Goal: Information Seeking & Learning: Learn about a topic

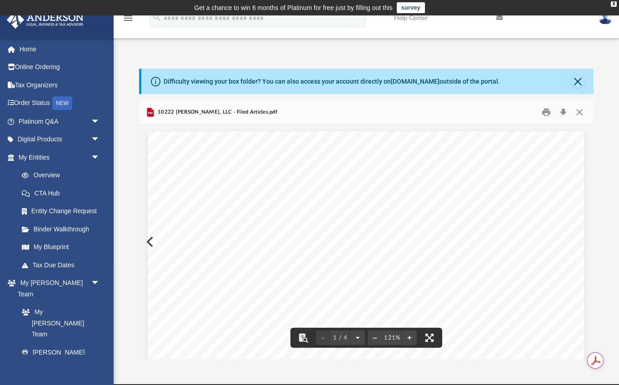
scroll to position [206, 455]
click at [24, 55] on link "Home" at bounding box center [59, 49] width 107 height 18
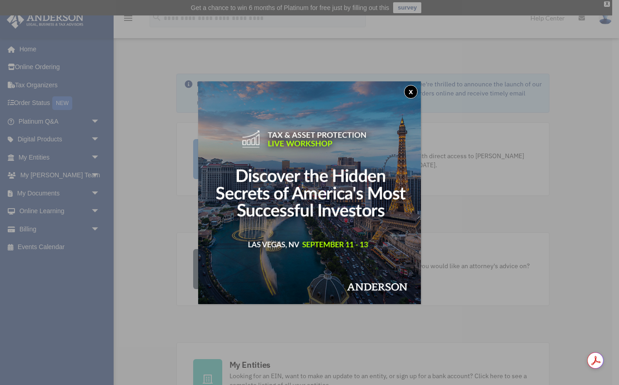
click at [413, 90] on button "x" at bounding box center [411, 92] width 14 height 14
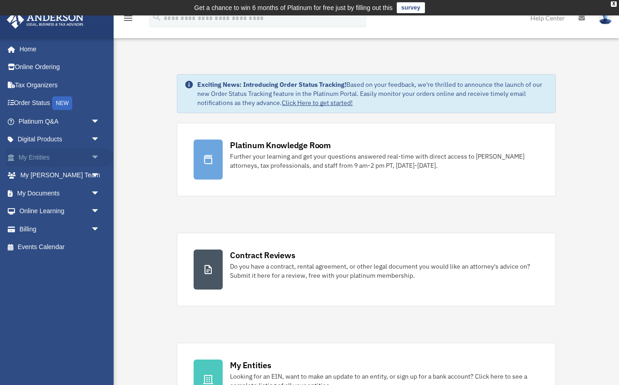
click at [40, 159] on link "My Entities arrow_drop_down" at bounding box center [59, 157] width 107 height 18
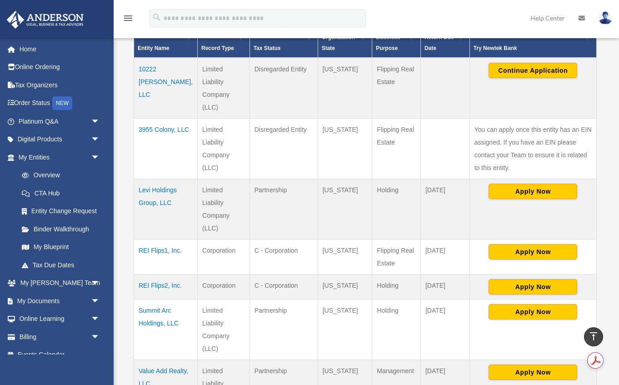
scroll to position [211, 0]
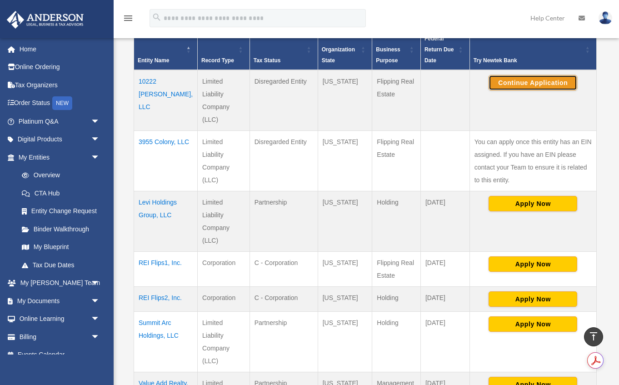
click at [509, 78] on button "Continue Application" at bounding box center [533, 82] width 89 height 15
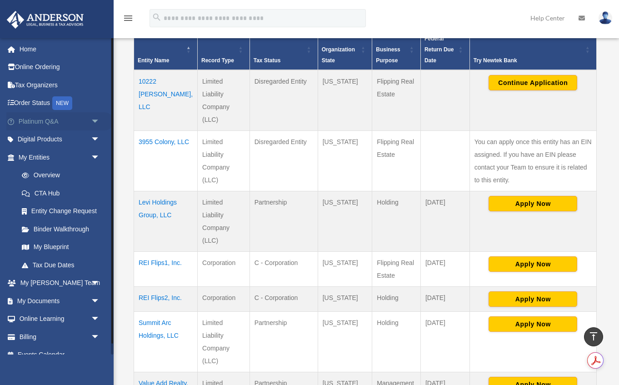
click at [78, 117] on link "Platinum Q&A arrow_drop_down" at bounding box center [59, 121] width 107 height 18
click at [96, 120] on span "arrow_drop_down" at bounding box center [100, 121] width 18 height 19
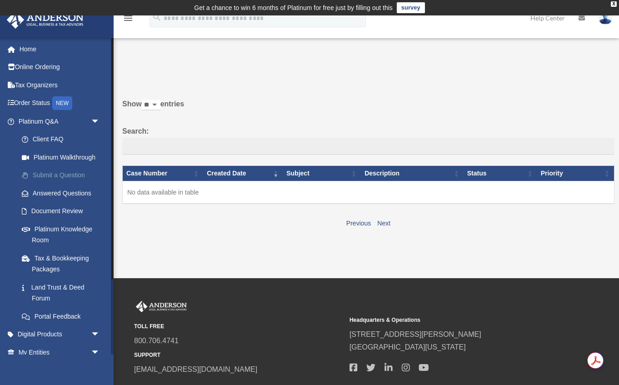
click at [75, 173] on link "Submit a Question" at bounding box center [63, 175] width 101 height 18
click at [60, 210] on link "Document Review" at bounding box center [63, 211] width 101 height 18
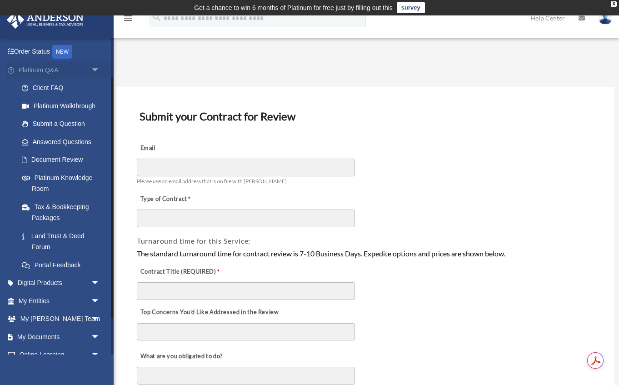
click at [61, 68] on link "Platinum Q&A arrow_drop_down" at bounding box center [59, 70] width 107 height 18
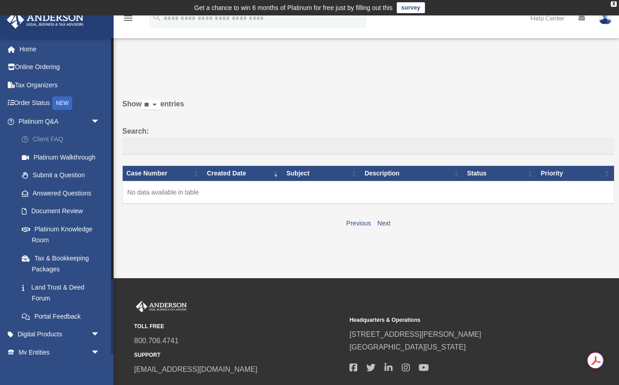
click at [49, 141] on link "Client FAQ" at bounding box center [63, 140] width 101 height 18
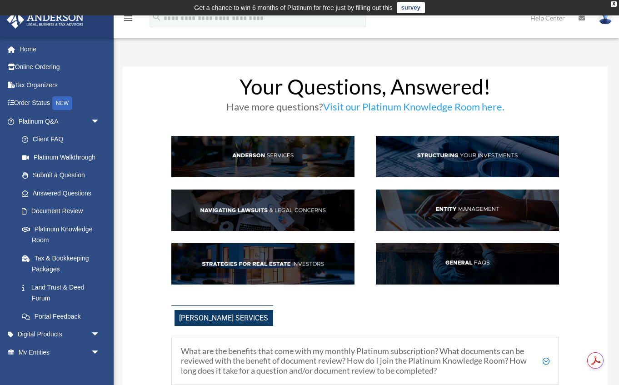
click at [478, 210] on img at bounding box center [467, 210] width 183 height 41
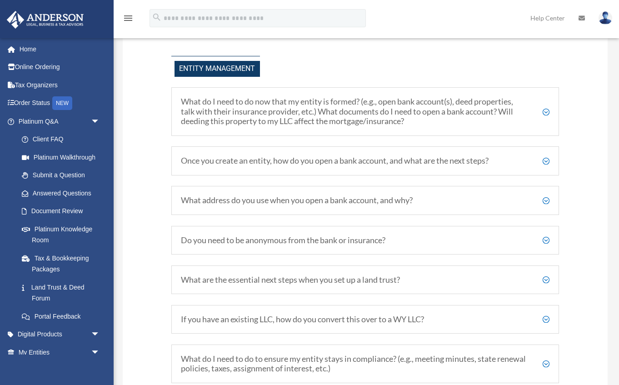
scroll to position [994, 0]
click at [547, 111] on h5 "What do I need to do now that my entity is formed? (e.g., open bank account(s),…" at bounding box center [365, 111] width 369 height 30
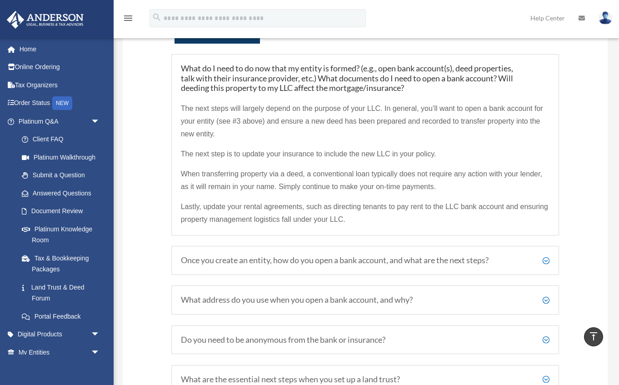
scroll to position [1030, 0]
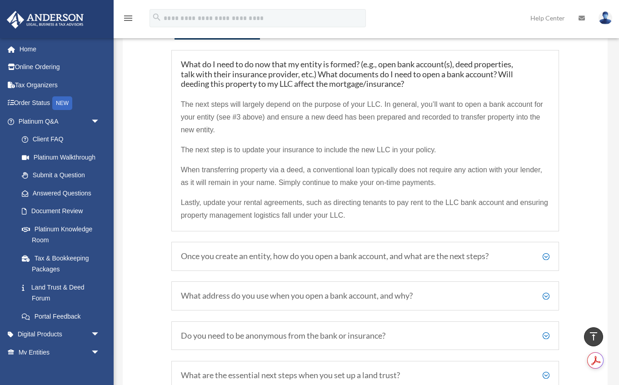
click at [336, 259] on h5 "Once you create an entity, how do you open a bank account, and what are the nex…" at bounding box center [365, 256] width 369 height 10
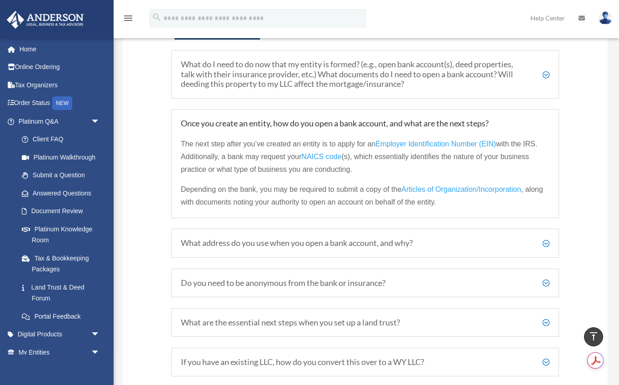
click at [249, 246] on h5 "What address do you use when you open a bank account, and why?" at bounding box center [365, 243] width 369 height 10
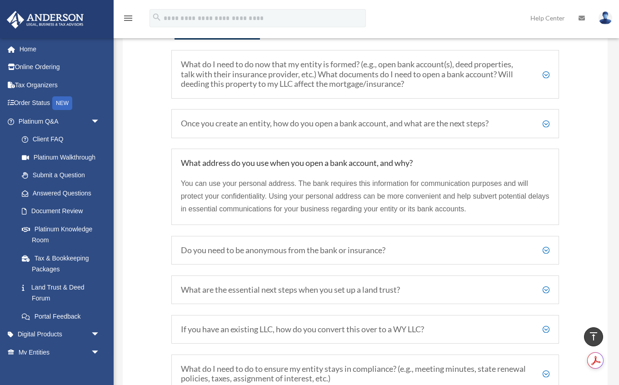
click at [313, 163] on h5 "What address do you use when you open a bank account, and why?" at bounding box center [365, 163] width 369 height 10
click at [311, 159] on h5 "What address do you use when you open a bank account, and why?" at bounding box center [365, 163] width 369 height 10
click at [299, 161] on h5 "What address do you use when you open a bank account, and why?" at bounding box center [365, 163] width 369 height 10
click at [350, 250] on h5 "Do you need to be anonymous from the bank or insurance?" at bounding box center [365, 251] width 369 height 10
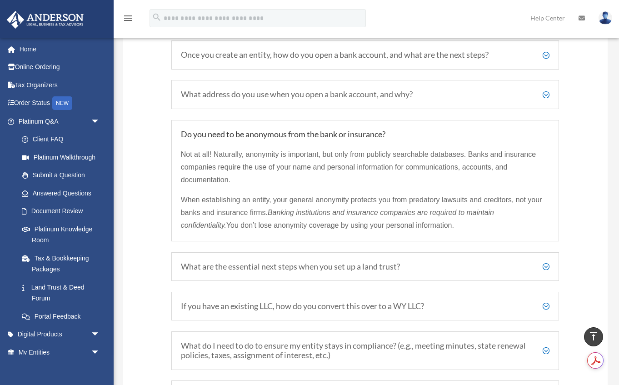
scroll to position [1109, 0]
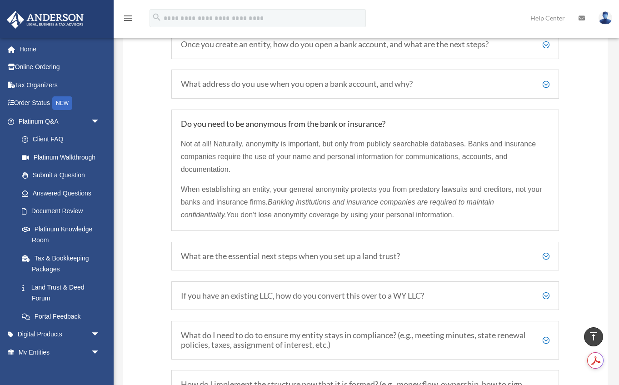
click at [296, 297] on h5 "If you have an existing LLC, how do you convert this over to a WY LLC?" at bounding box center [365, 296] width 369 height 10
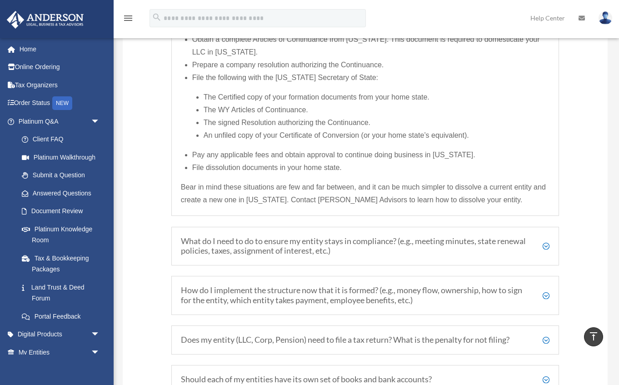
scroll to position [1382, 0]
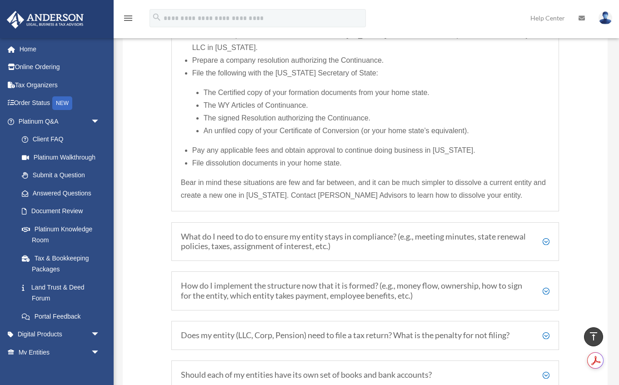
click at [331, 298] on h5 "How do I implement the structure now that it is formed? (e.g., money flow, owne…" at bounding box center [365, 291] width 369 height 20
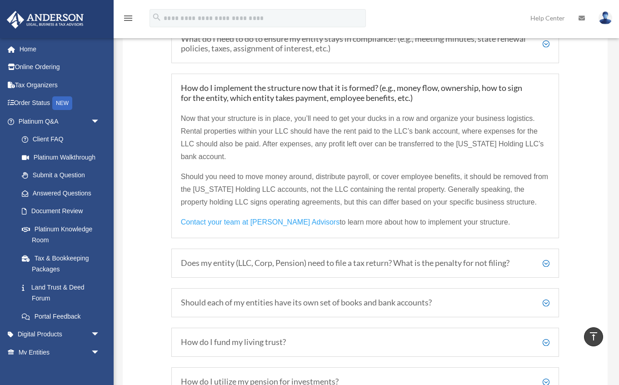
scroll to position [1314, 0]
click at [373, 268] on div "Does my entity (LLC, Corp, Pension) need to file a tax return? What is the pena…" at bounding box center [365, 261] width 388 height 29
click at [372, 263] on h5 "Does my entity (LLC, Corp, Pension) need to file a tax return? What is the pena…" at bounding box center [365, 262] width 369 height 10
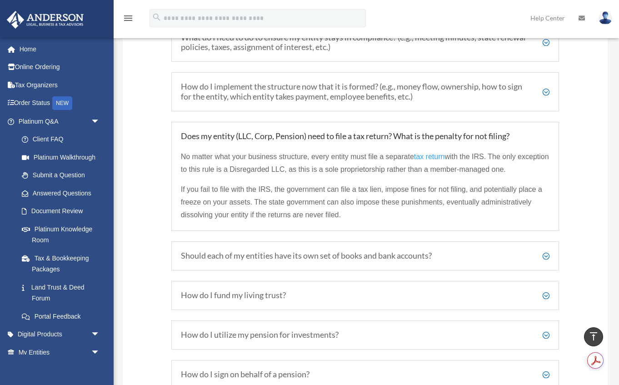
click at [356, 140] on h5 "Does my entity (LLC, Corp, Pension) need to file a tax return? What is the pena…" at bounding box center [365, 136] width 369 height 10
click at [356, 258] on h5 "Should each of my entities have its own set of books and bank accounts?" at bounding box center [365, 256] width 369 height 10
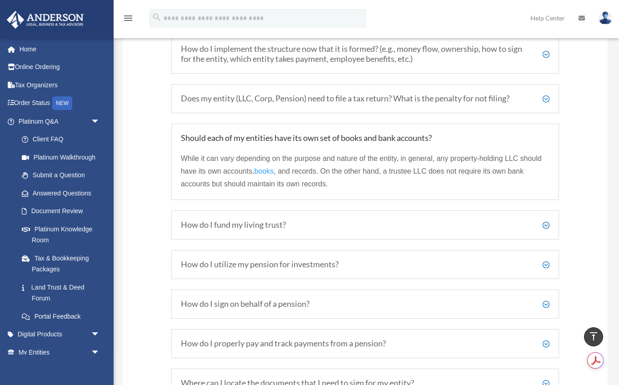
scroll to position [1358, 0]
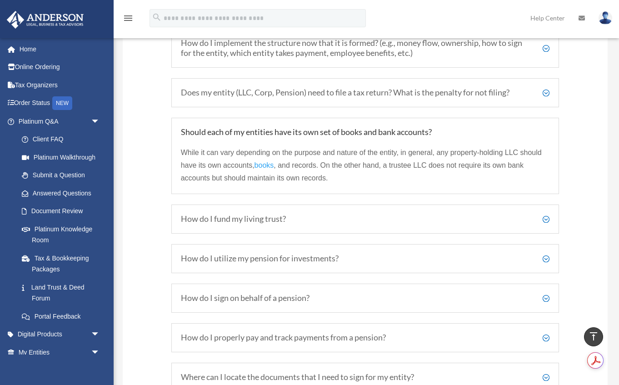
click at [375, 303] on div "How do I sign on behalf of a pension? Instead of signing transactions for your …" at bounding box center [365, 298] width 388 height 29
click at [317, 299] on h5 "How do I sign on behalf of a pension?" at bounding box center [365, 298] width 369 height 10
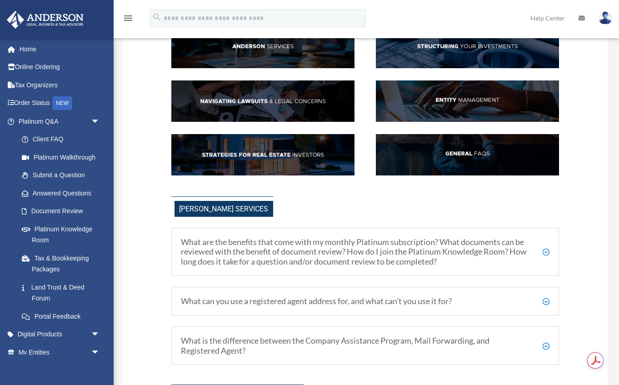
scroll to position [110, 0]
